Goal: Transaction & Acquisition: Purchase product/service

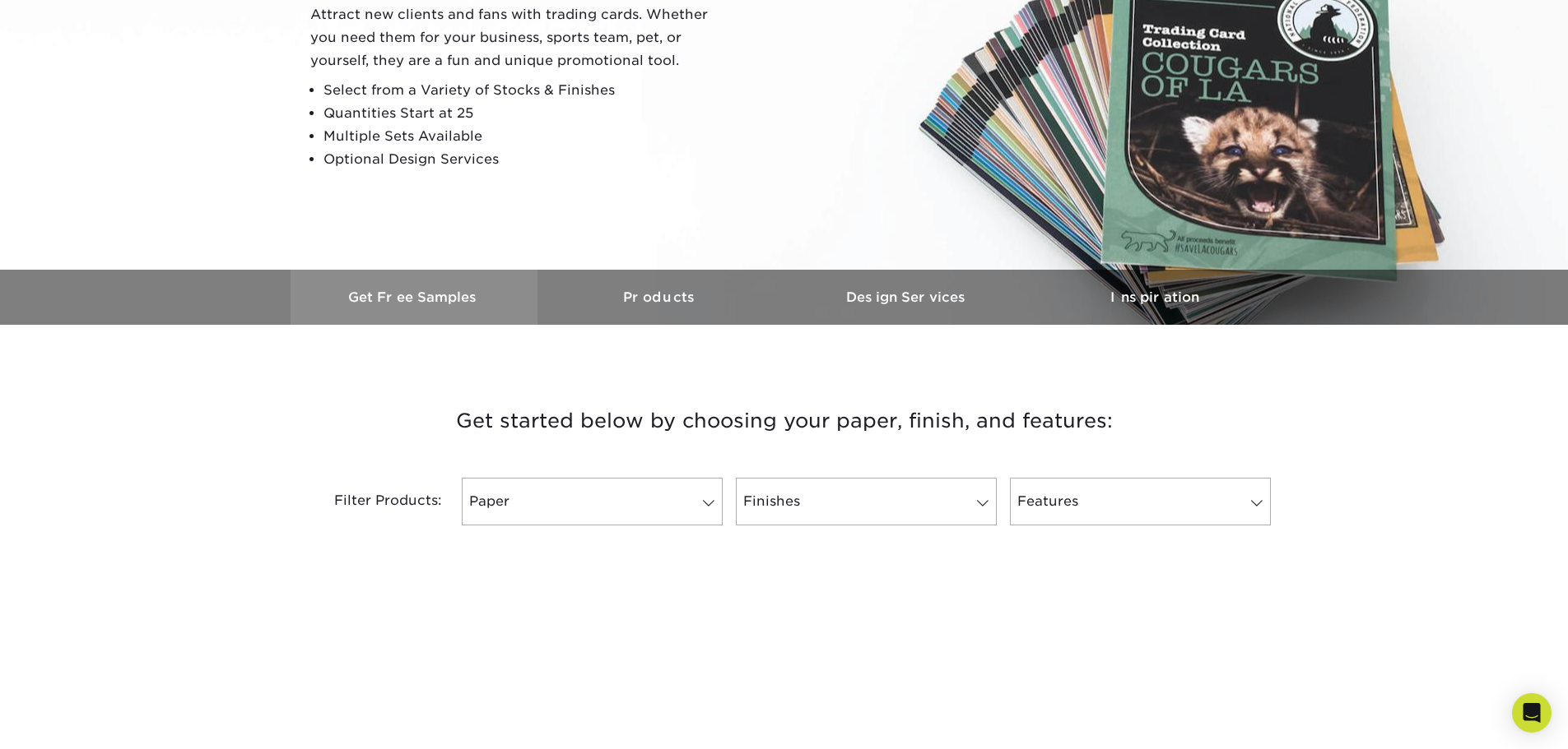
scroll to position [411, 0]
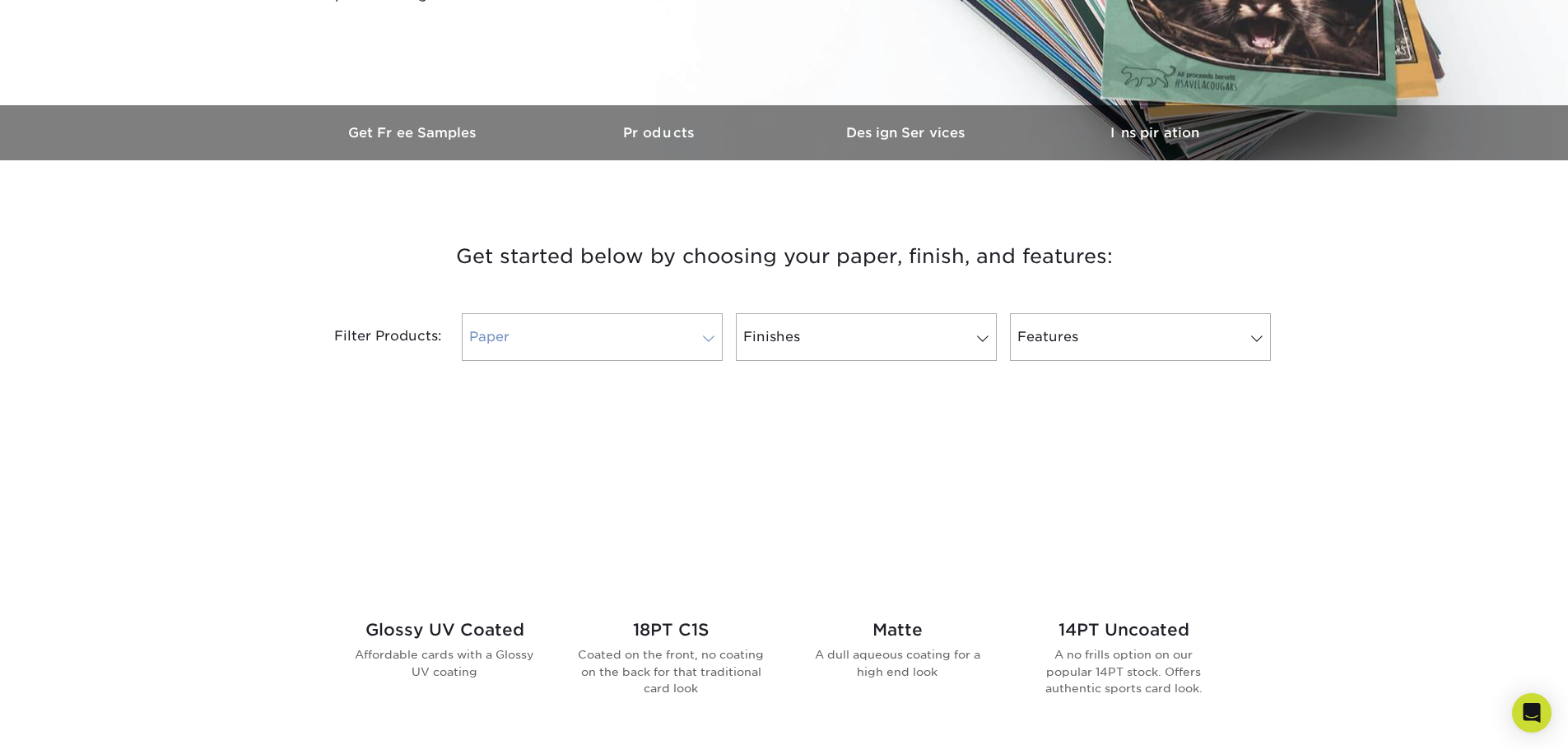
click at [618, 334] on link "Paper" at bounding box center [592, 337] width 261 height 48
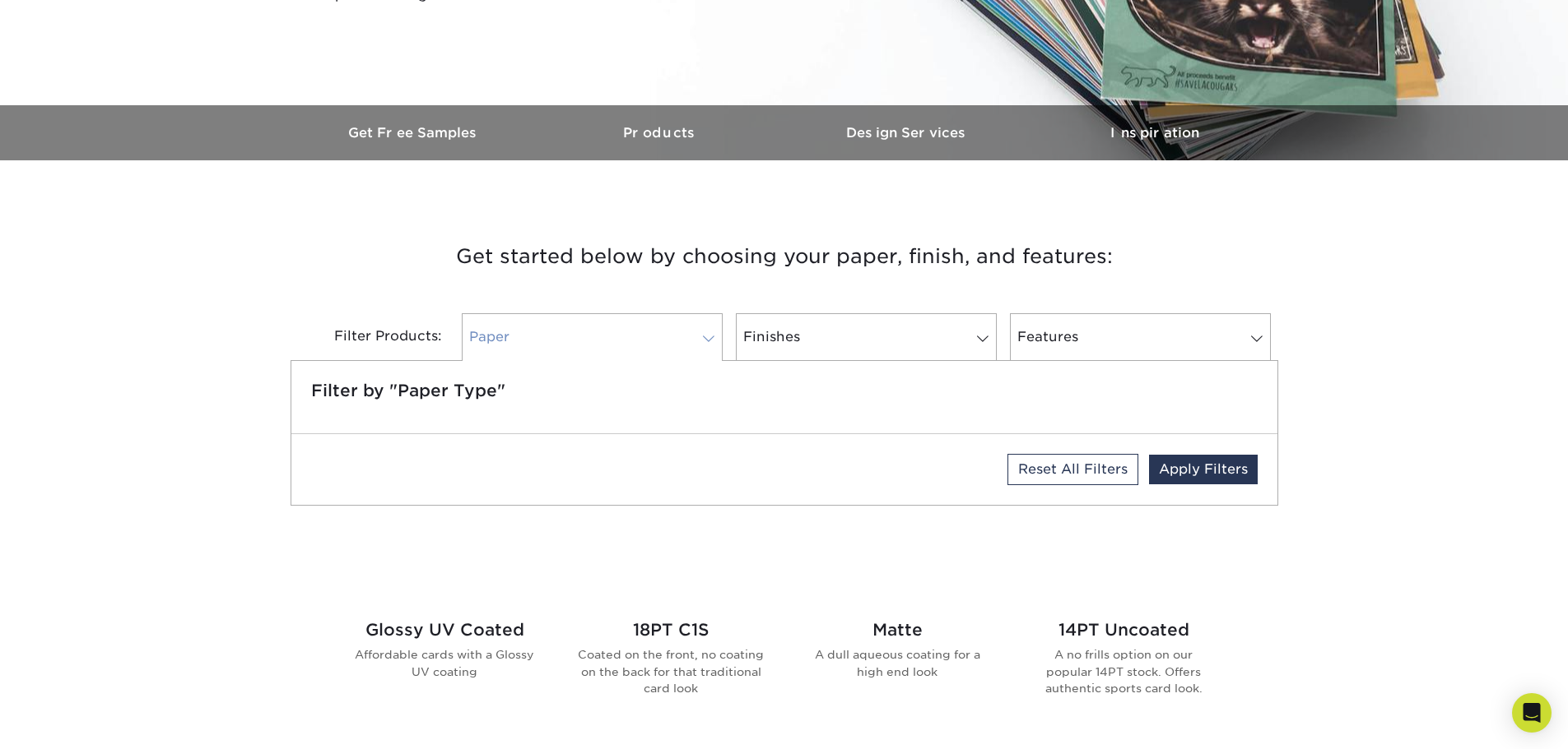
click at [618, 334] on link "Paper" at bounding box center [592, 337] width 261 height 48
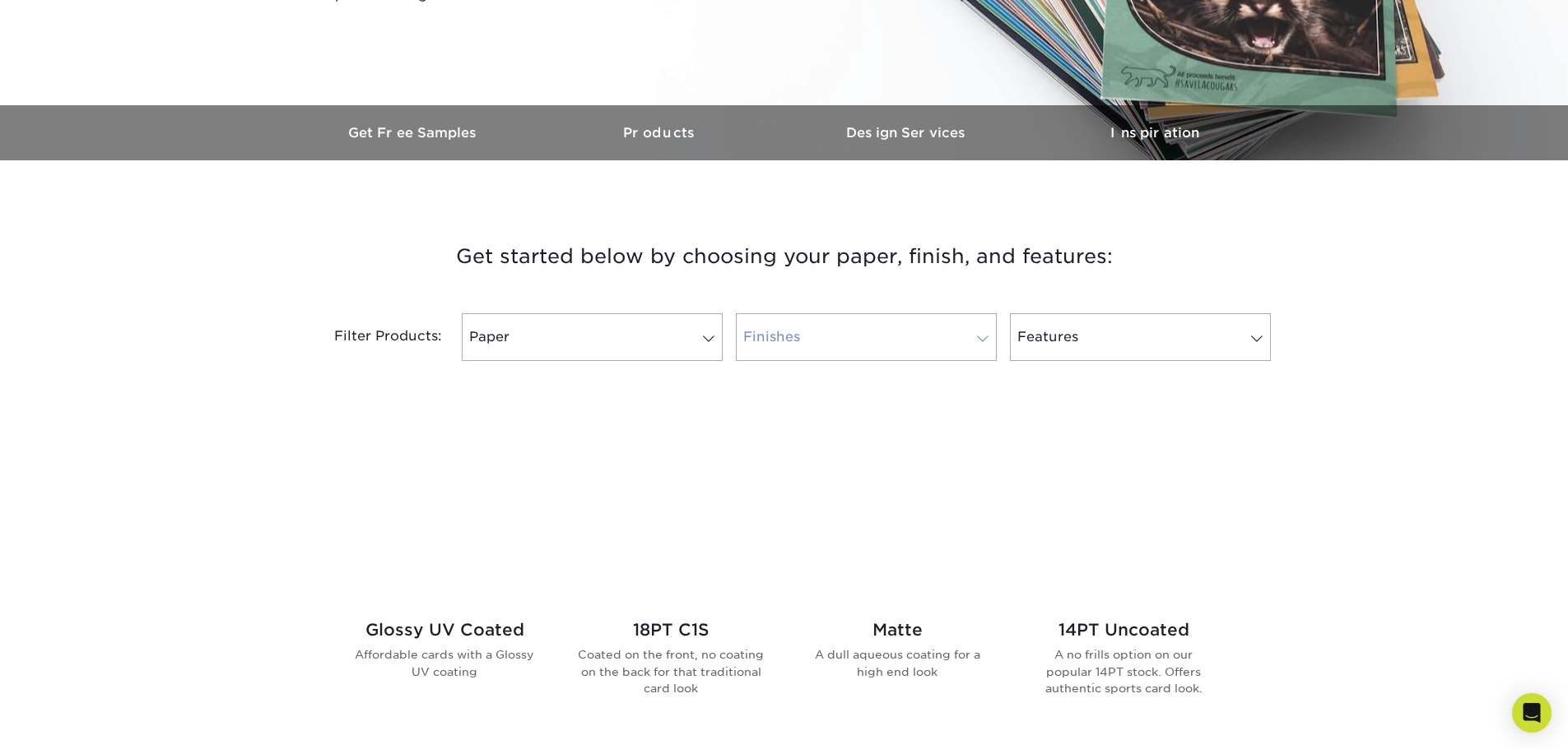
click at [923, 340] on link "Finishes" at bounding box center [866, 337] width 261 height 48
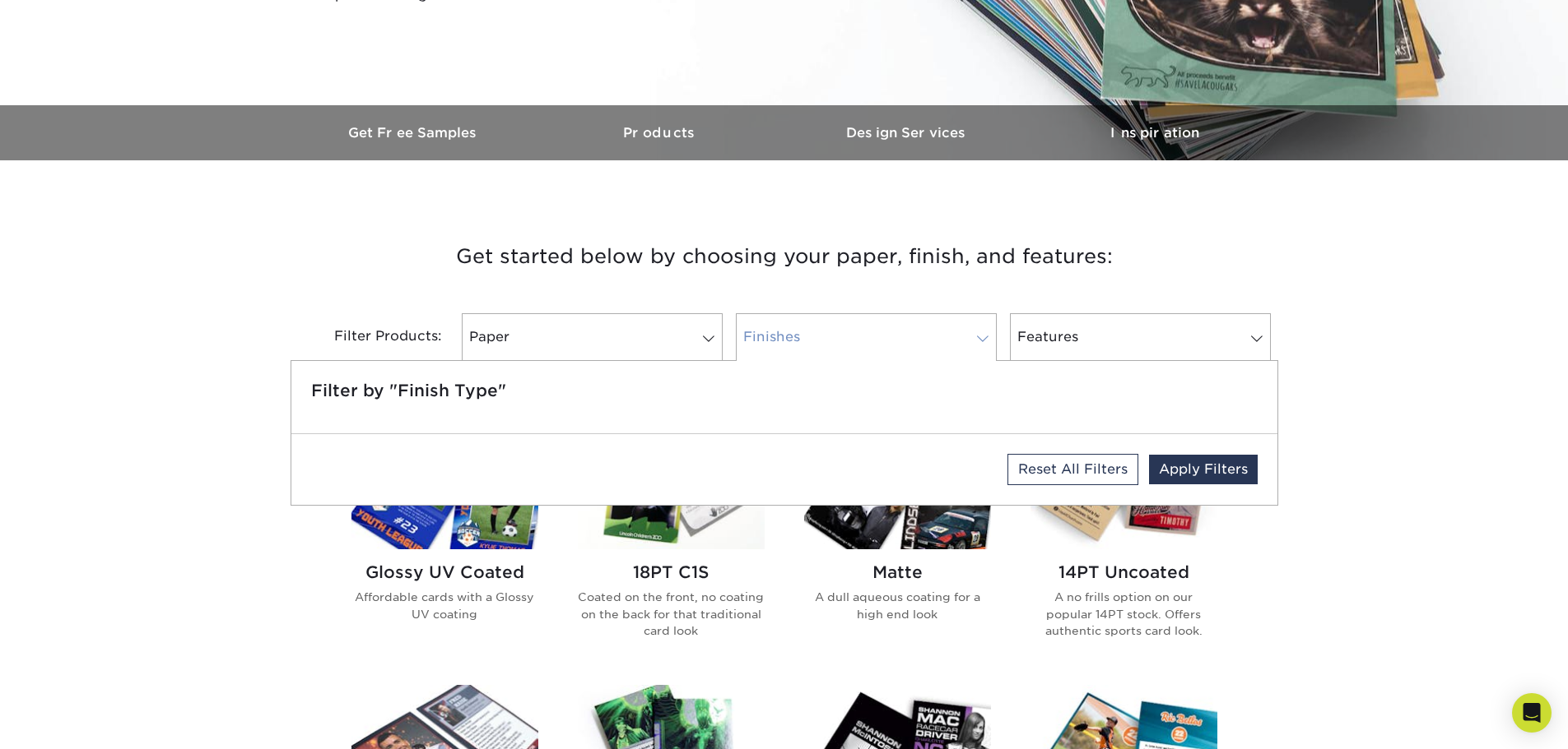
click at [923, 340] on link "Finishes" at bounding box center [866, 337] width 261 height 48
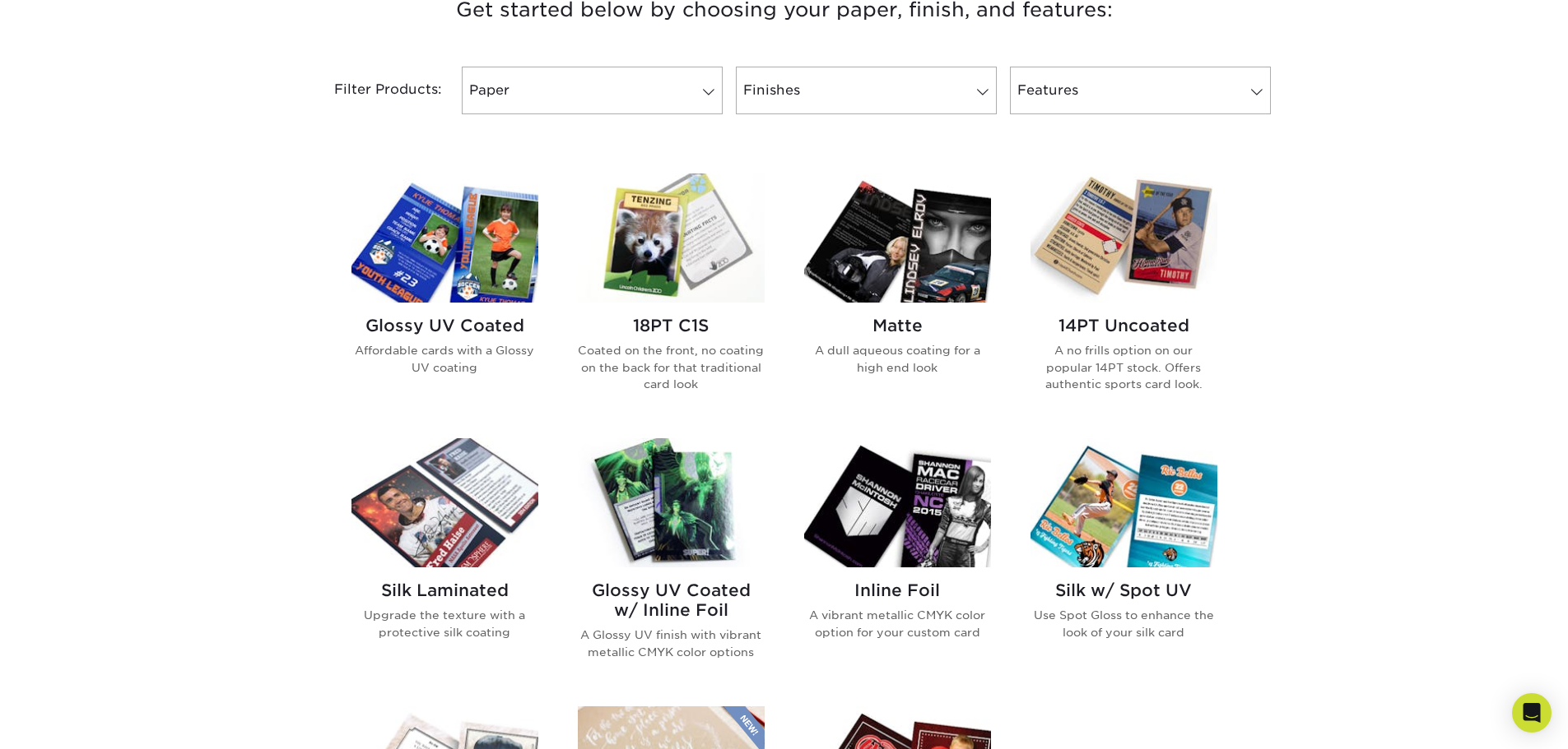
scroll to position [493, 0]
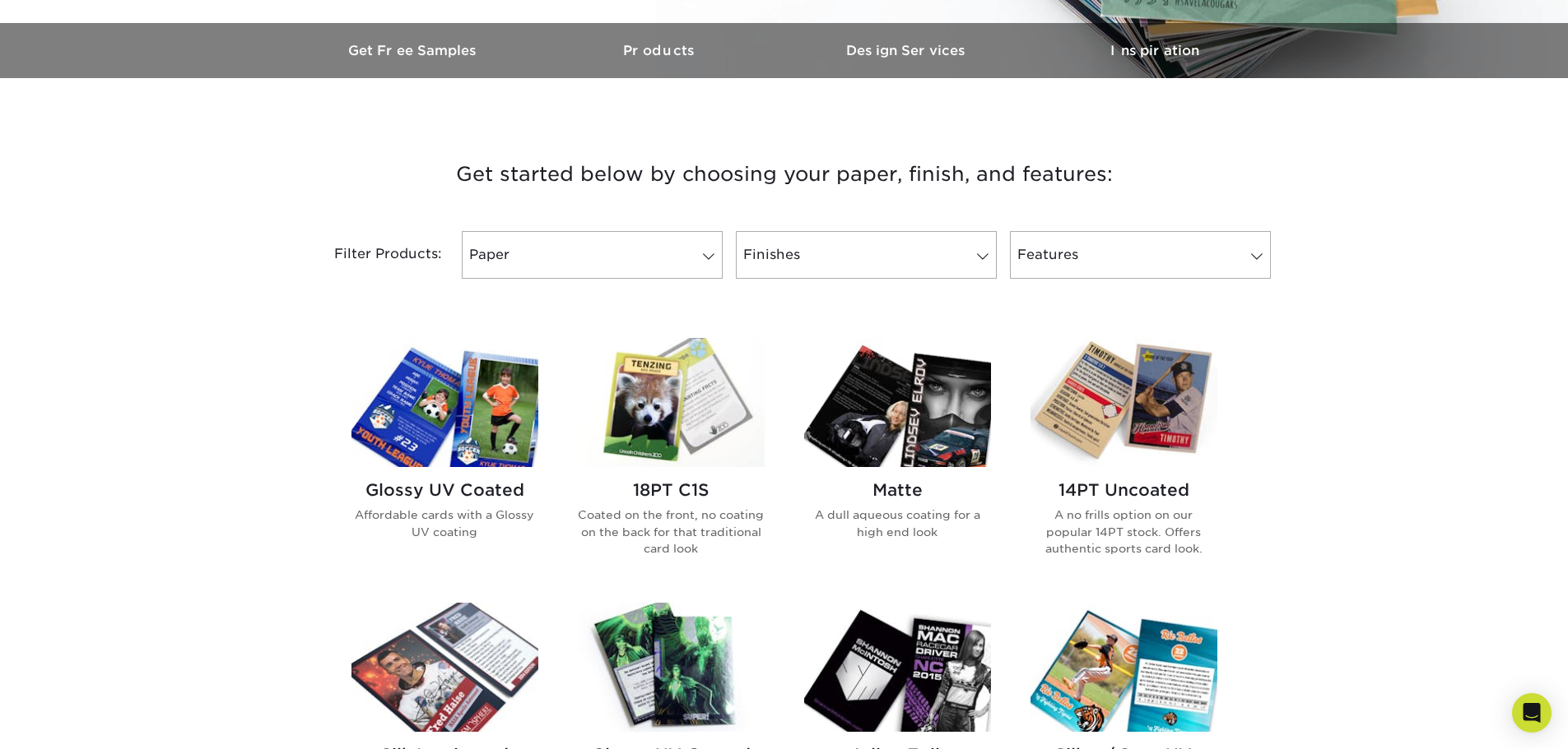
click at [896, 397] on img at bounding box center [898, 402] width 187 height 129
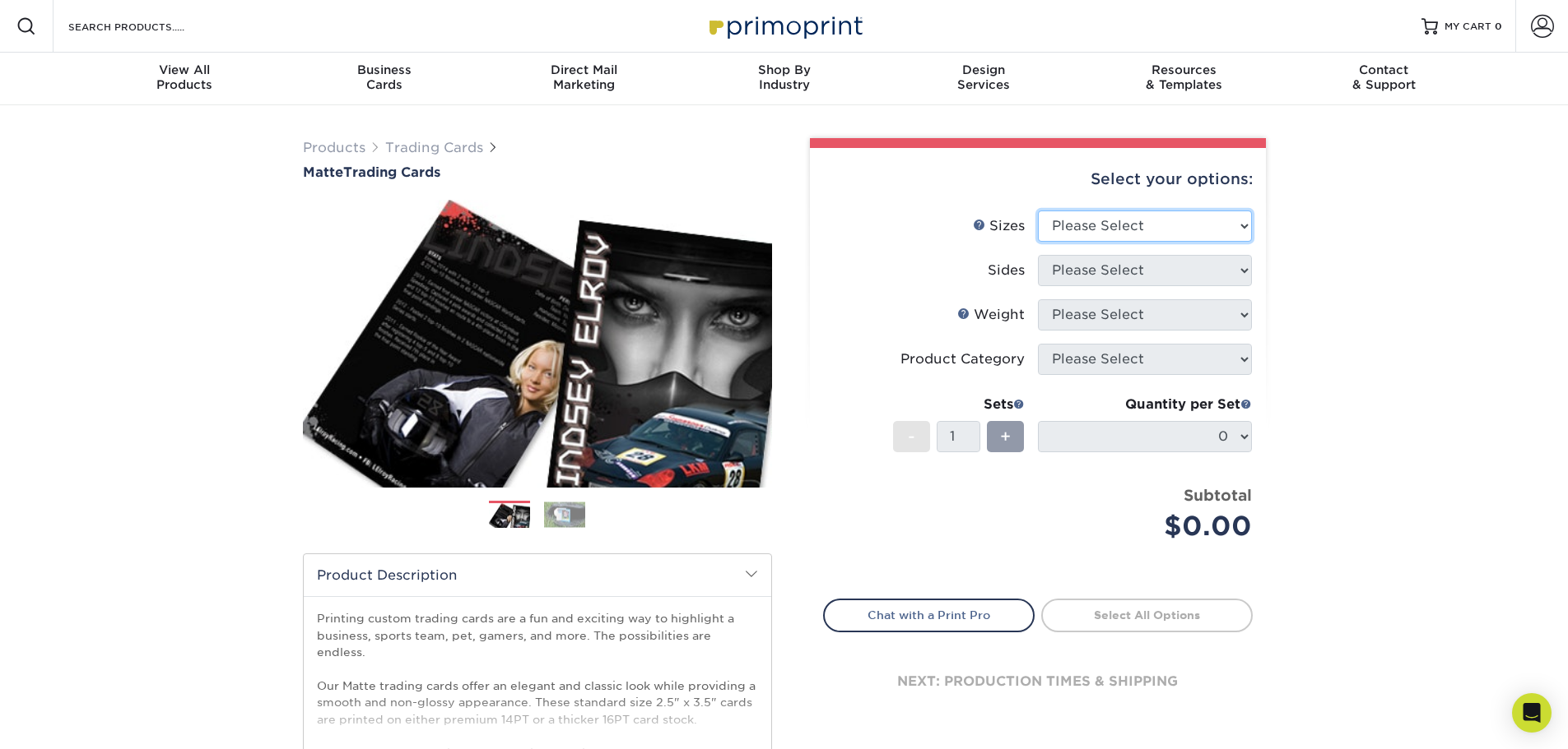
click at [1150, 217] on select "Please Select 2.5" x 3.5"" at bounding box center [1144, 226] width 214 height 31
select select "2.50x3.50"
click at [1038, 210] on select "Please Select 2.5" x 3.5"" at bounding box center [1144, 226] width 214 height 31
click at [1128, 271] on select "Please Select Print Both Sides Print Front Only" at bounding box center [1144, 271] width 214 height 31
select select "13abbda7-1d64-4f25-8bb2-c179b224825d"
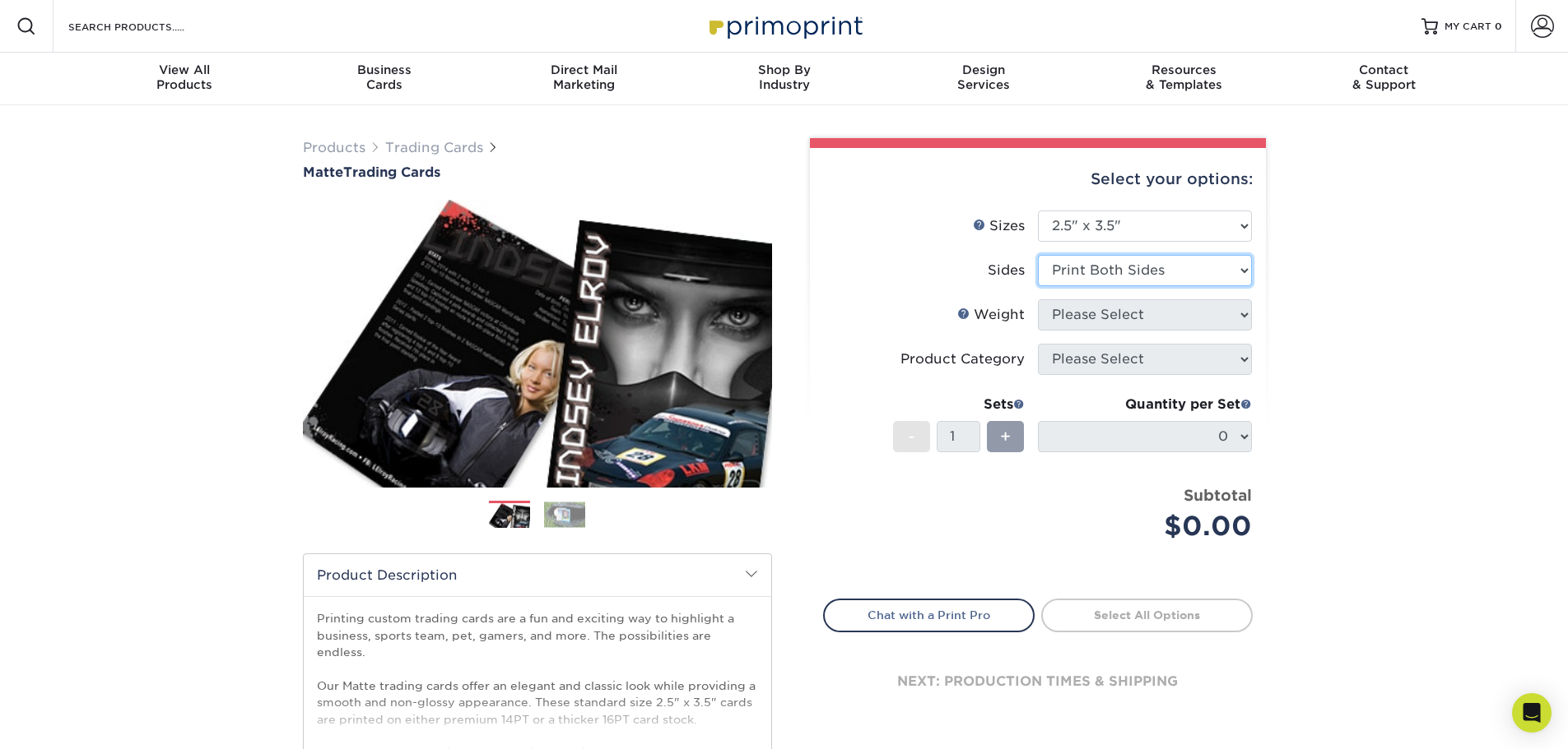
click at [1038, 255] on select "Please Select Print Both Sides Print Front Only" at bounding box center [1144, 271] width 214 height 31
click at [1123, 320] on select "Please Select 16PT 14PT" at bounding box center [1144, 315] width 214 height 31
select select "16PT"
click at [1038, 299] on select "Please Select 16PT 14PT" at bounding box center [1144, 315] width 214 height 31
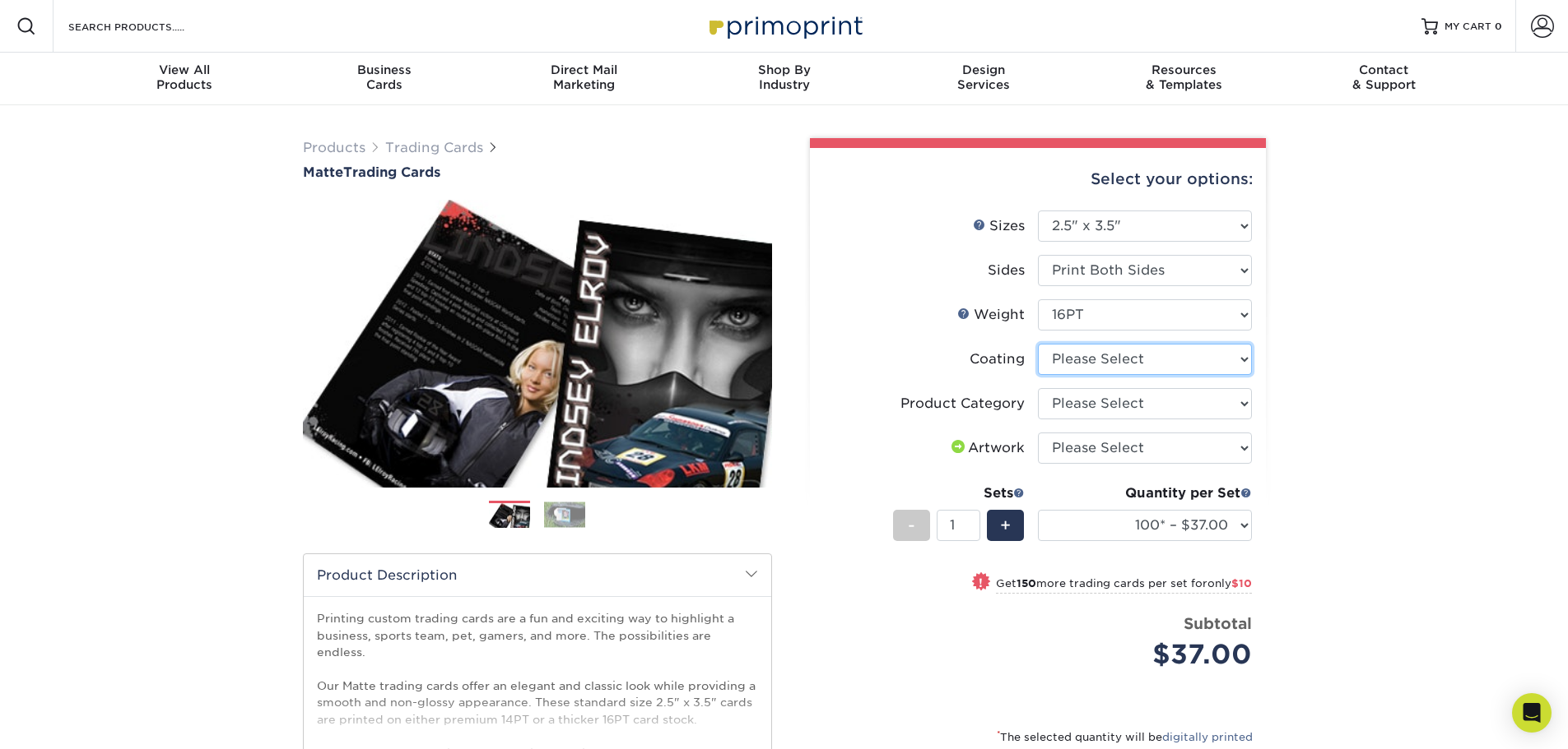
click at [1108, 354] on select at bounding box center [1144, 360] width 214 height 31
select select "121bb7b5-3b4d-429f-bd8d-bbf80e953313"
click at [1038, 344] on select at bounding box center [1144, 360] width 214 height 31
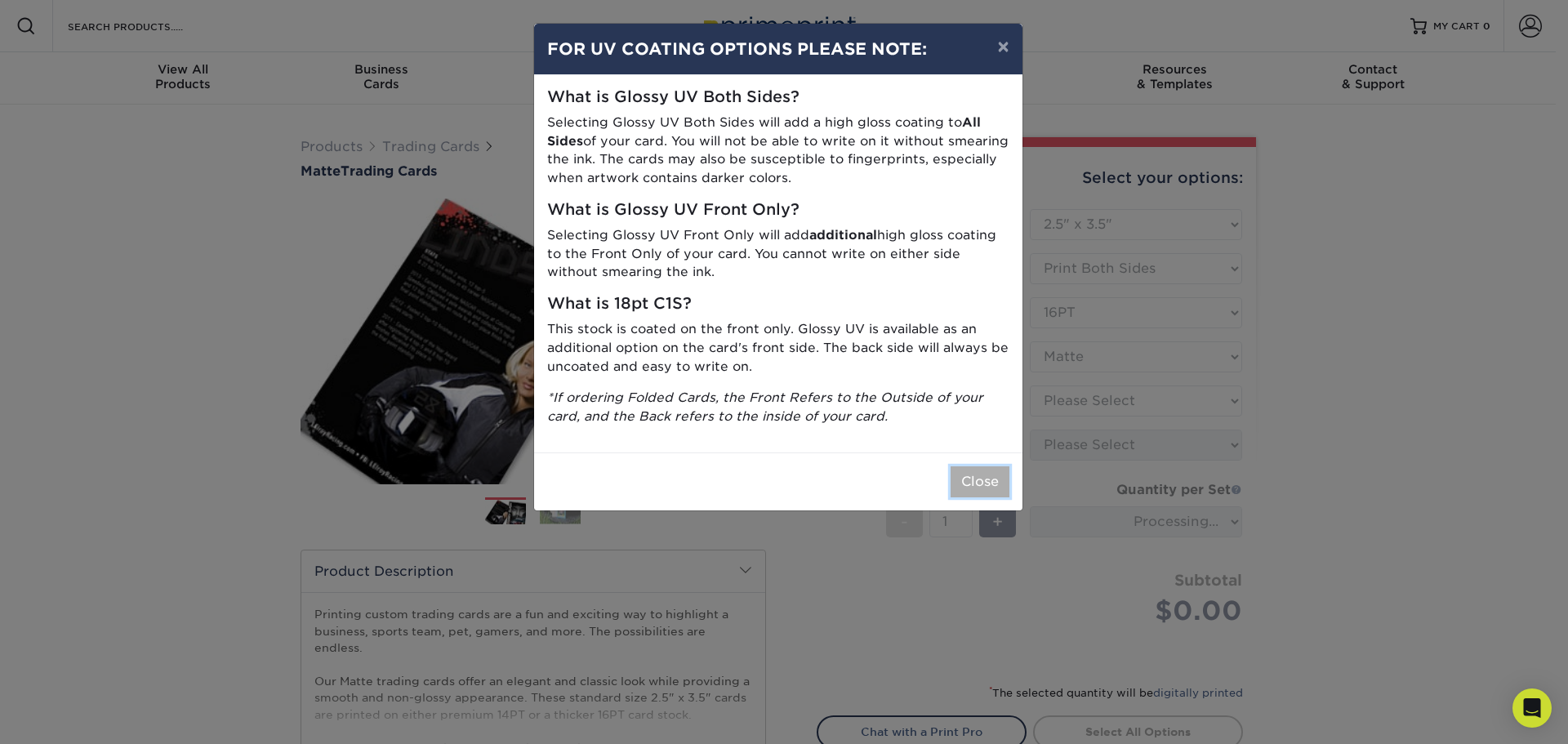
click at [969, 482] on button "Close" at bounding box center [980, 482] width 59 height 31
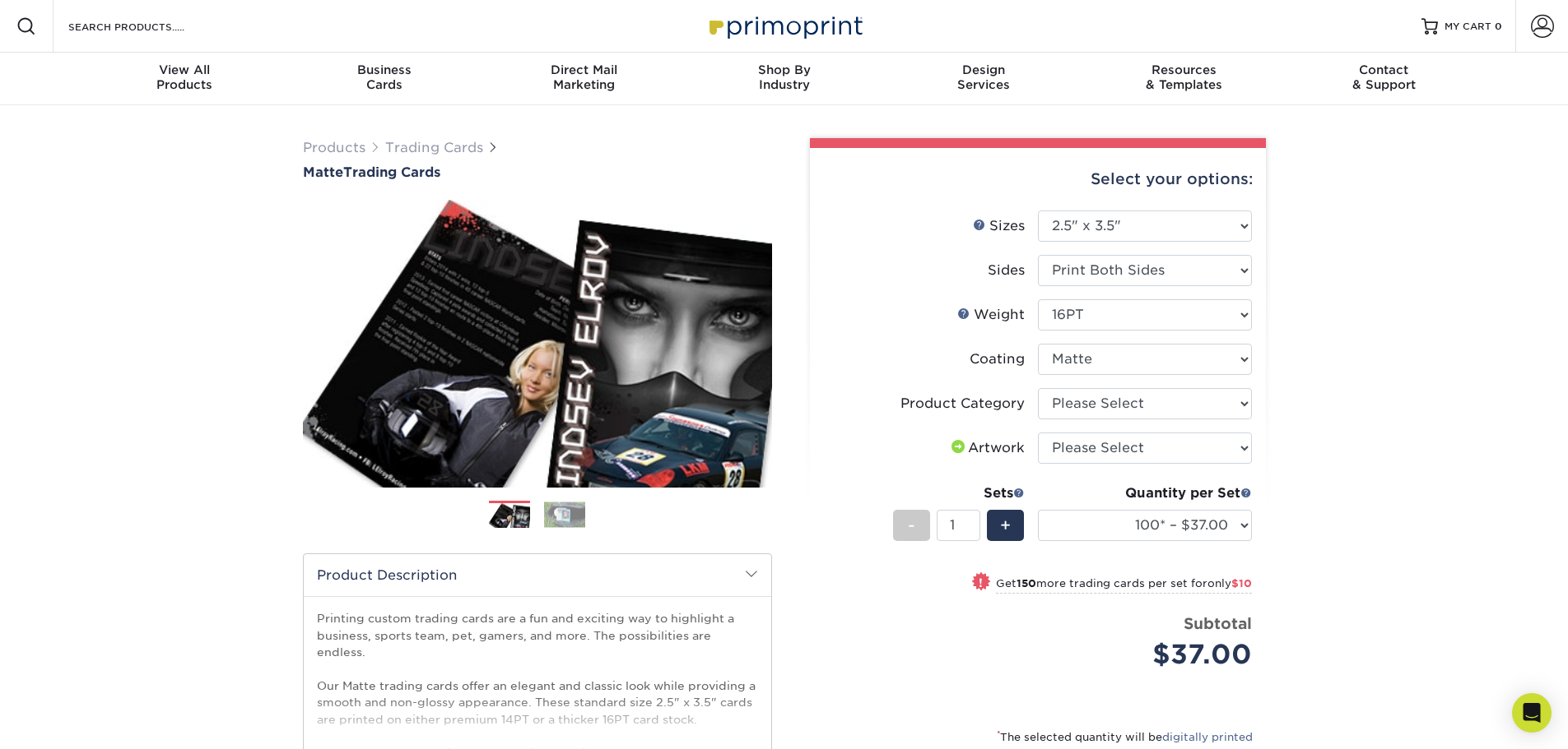
click at [1137, 464] on li "Artwork Please Select I will upload files I need a design - $100" at bounding box center [1038, 455] width 428 height 45
click at [1136, 459] on select "Please Select I will upload files I need a design - $100" at bounding box center [1144, 449] width 214 height 31
click at [1140, 413] on select "Please Select Trading Cards" at bounding box center [1144, 404] width 214 height 31
select select "c2f9bce9-36c2-409d-b101-c29d9d031e18"
click at [1038, 388] on select "Please Select Trading Cards" at bounding box center [1144, 404] width 214 height 31
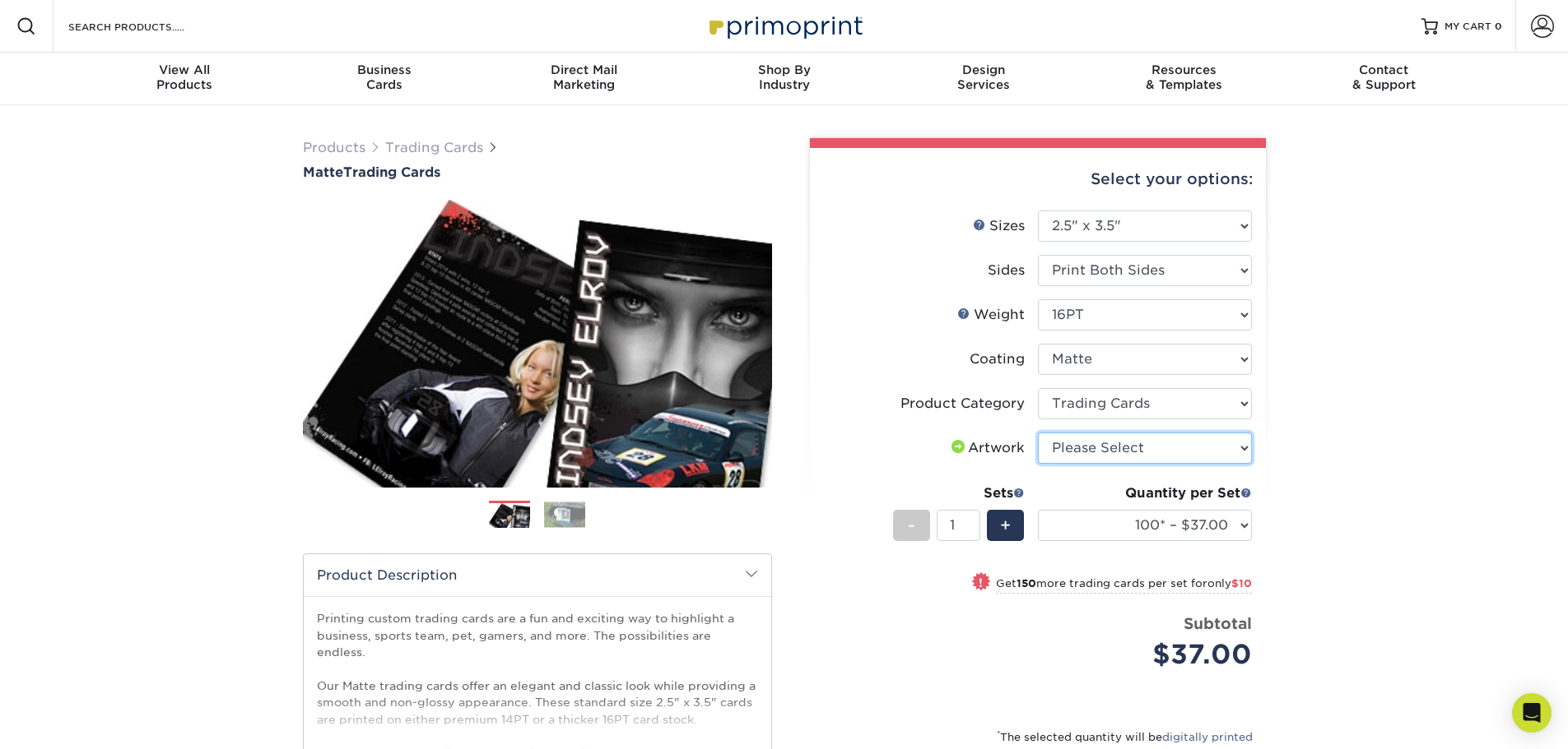
click at [1139, 450] on select "Please Select I will upload files I need a design - $100" at bounding box center [1144, 449] width 214 height 31
select select "upload"
click at [1038, 433] on select "Please Select I will upload files I need a design - $100" at bounding box center [1144, 449] width 214 height 31
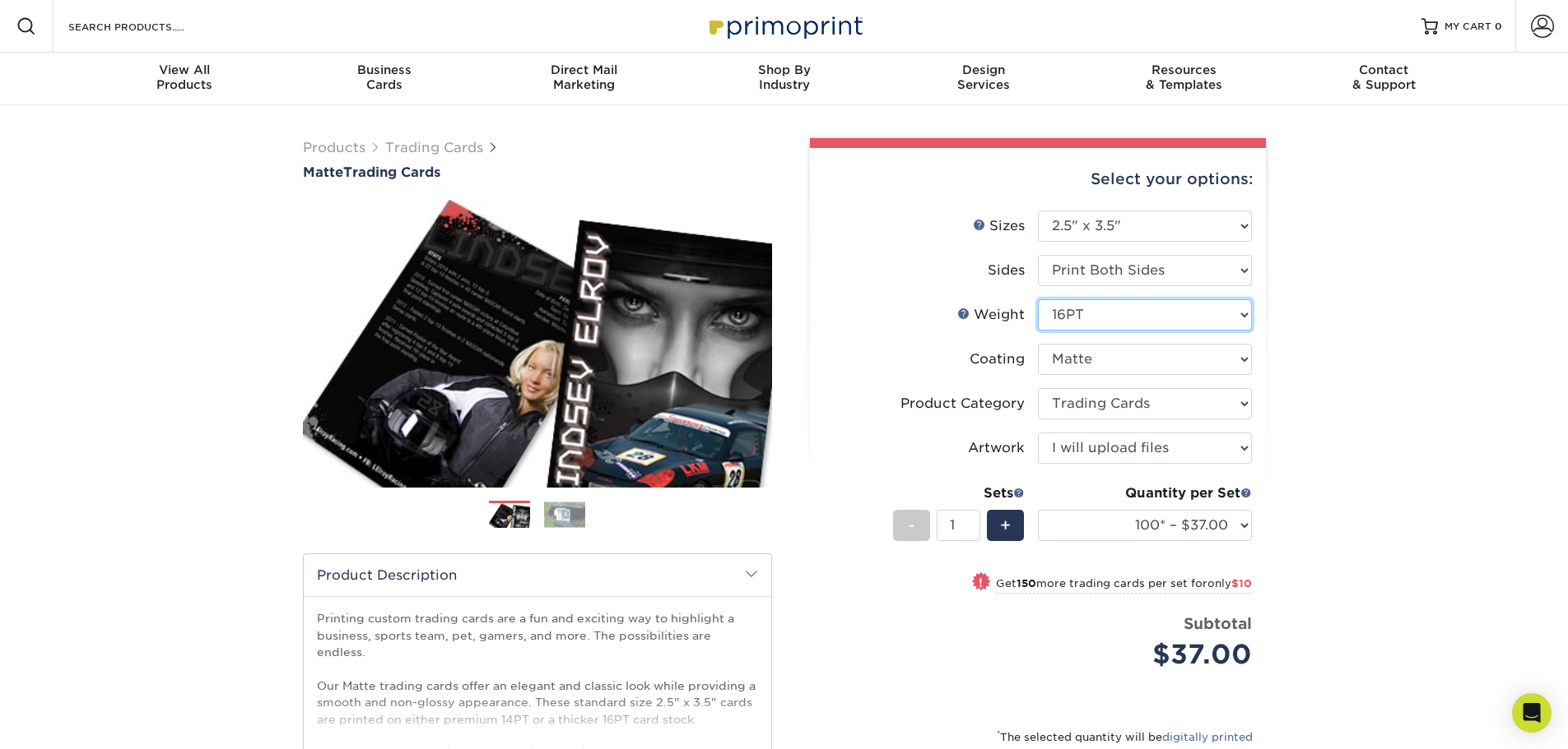
click at [1162, 312] on select "Please Select 16PT 14PT" at bounding box center [1144, 315] width 214 height 31
select select "14PT"
click at [1038, 299] on select "Please Select 16PT 14PT" at bounding box center [1144, 315] width 214 height 31
select select "-1"
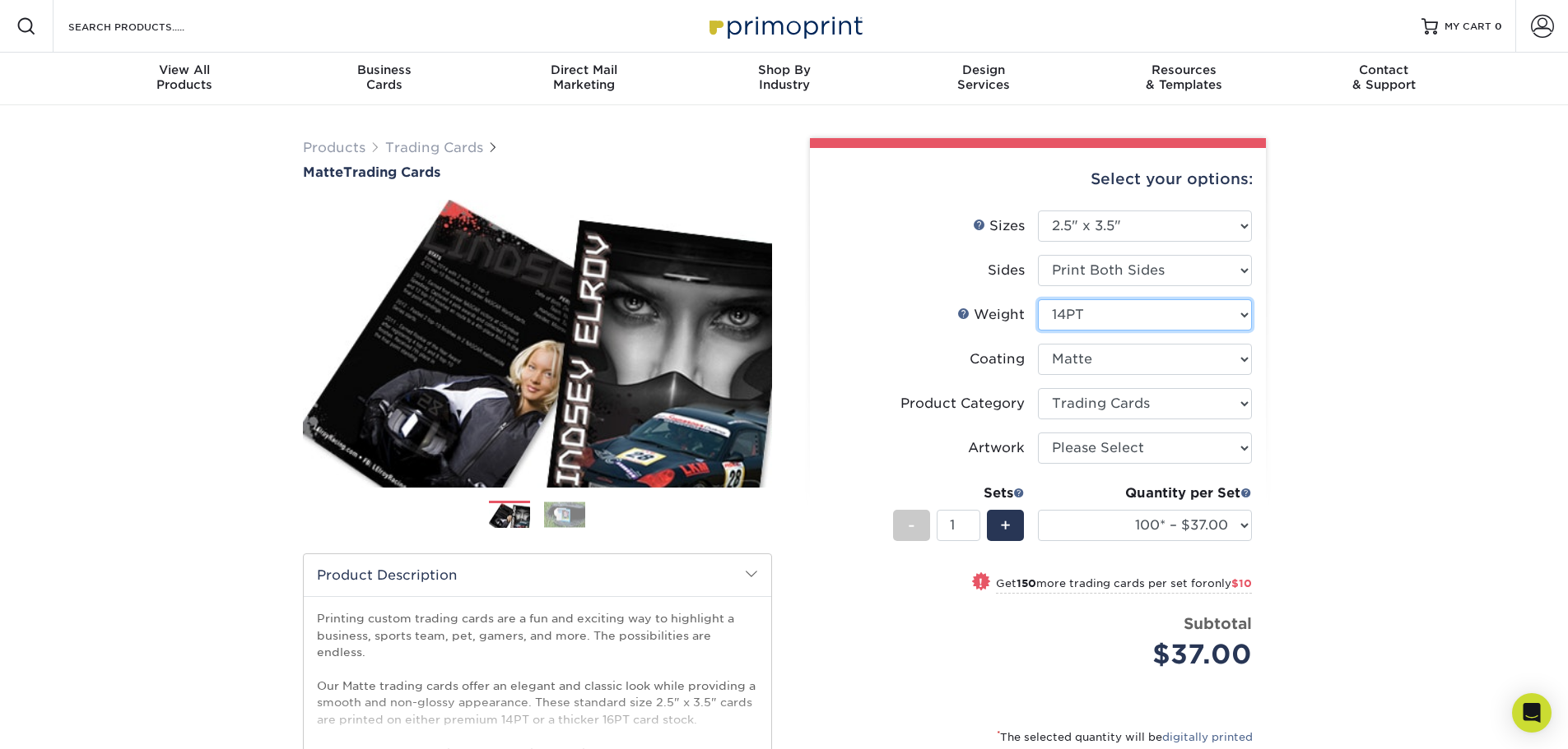
select select "-1"
click at [1177, 303] on select "Please Select 16PT 14PT" at bounding box center [1144, 315] width 214 height 31
select select "16PT"
click at [1038, 299] on select "Please Select 16PT 14PT" at bounding box center [1144, 315] width 214 height 31
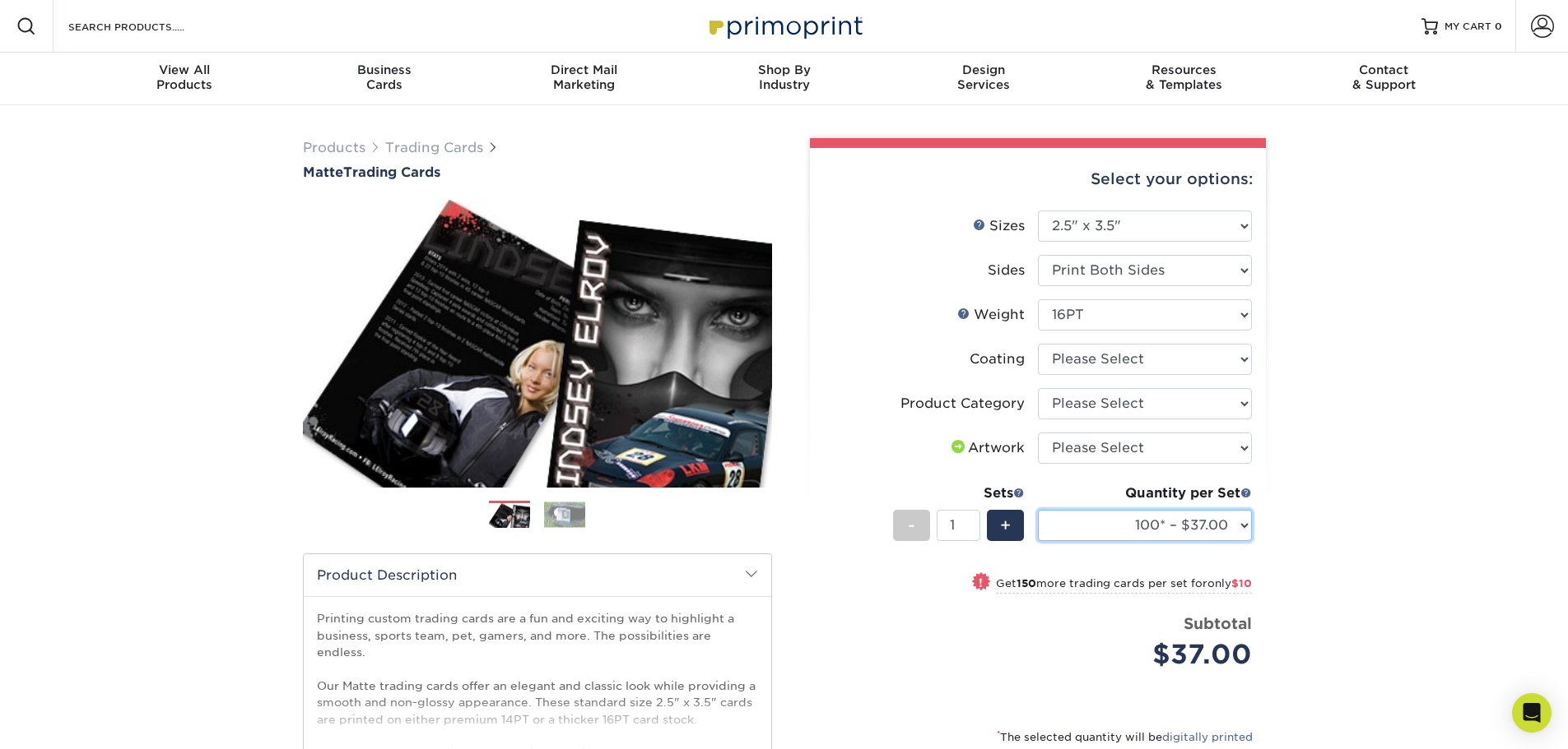
click at [1219, 530] on select "100* – $37.00 250* – $47.00 500* – $58.00 1000 – $71.00 2500 – $141.00 5000 – $…" at bounding box center [1144, 526] width 214 height 31
select select "1000 – $71.00"
click at [1038, 510] on select "100* – $37.00 250* – $47.00 500* – $58.00 1000 – $71.00 2500 – $141.00 5000 – $…" at bounding box center [1144, 526] width 214 height 31
